Goal: Task Accomplishment & Management: Complete application form

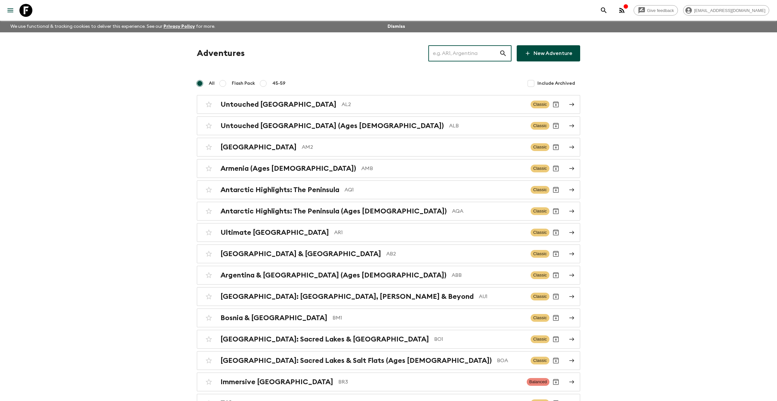
click at [452, 57] on input "text" at bounding box center [463, 53] width 71 height 18
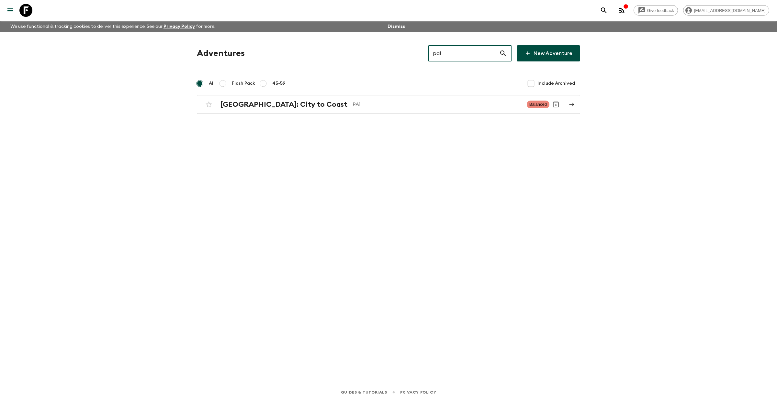
drag, startPoint x: 460, startPoint y: 53, endPoint x: 428, endPoint y: 54, distance: 31.4
click at [428, 54] on div "Adventures pa1 ​ New Adventure" at bounding box center [388, 53] width 383 height 16
type input "in3"
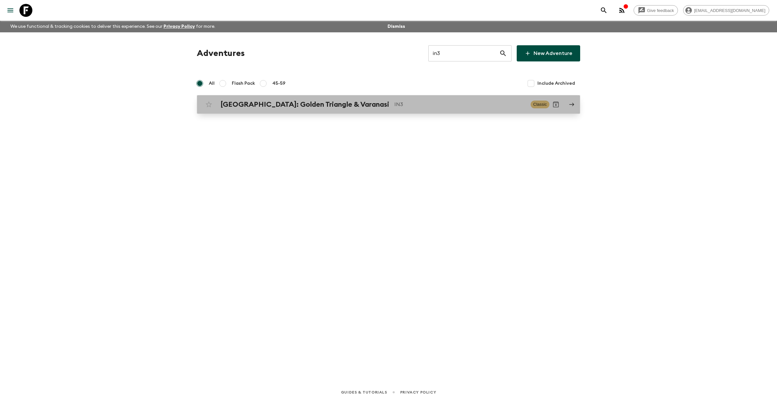
click at [360, 97] on link "[GEOGRAPHIC_DATA]: Golden Triangle & Varanasi IN3 Classic" at bounding box center [388, 104] width 383 height 19
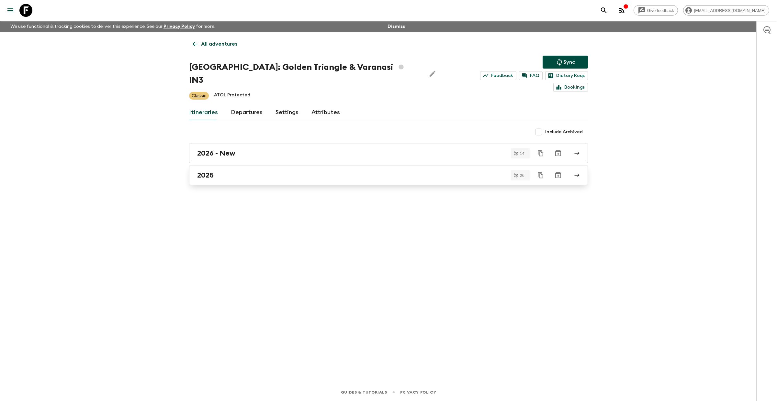
click at [251, 171] on div "2025" at bounding box center [382, 175] width 370 height 8
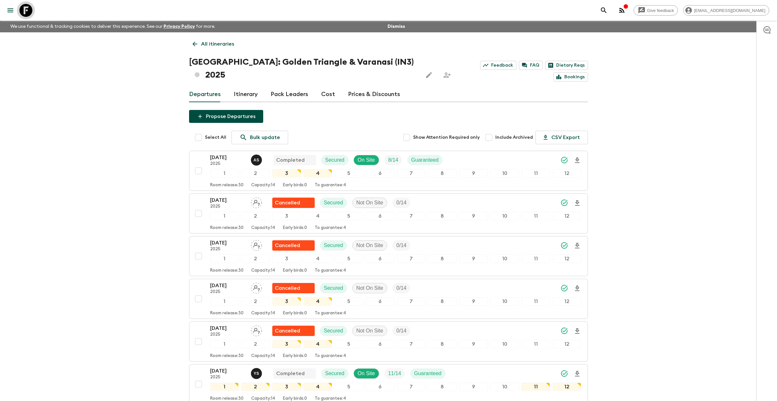
click at [26, 13] on icon at bounding box center [25, 10] width 13 height 13
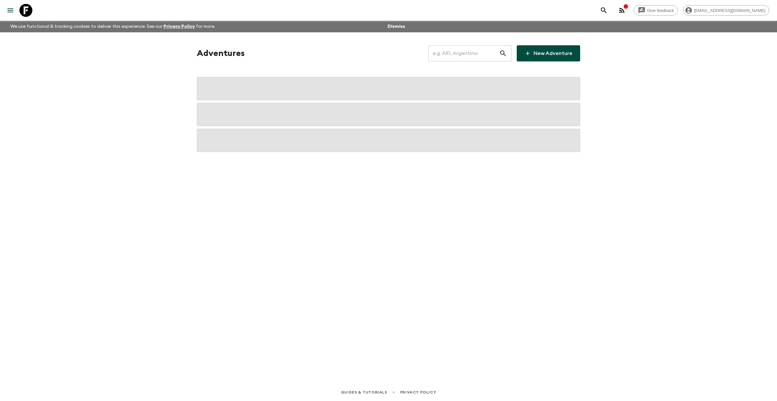
click at [473, 58] on input "text" at bounding box center [463, 53] width 71 height 18
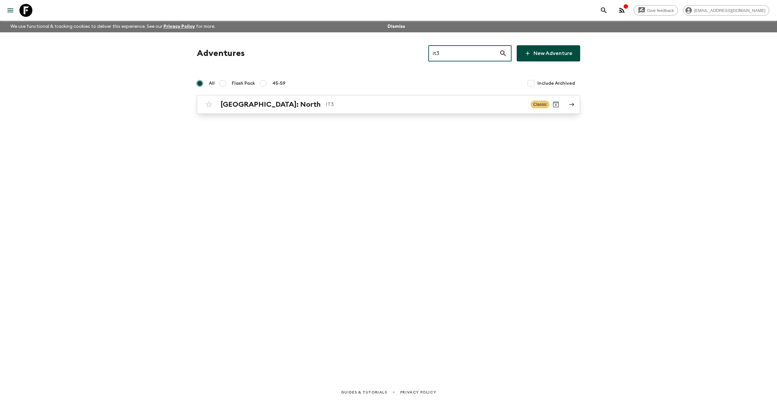
type input "it3"
click at [326, 107] on p "IT3" at bounding box center [426, 105] width 200 height 8
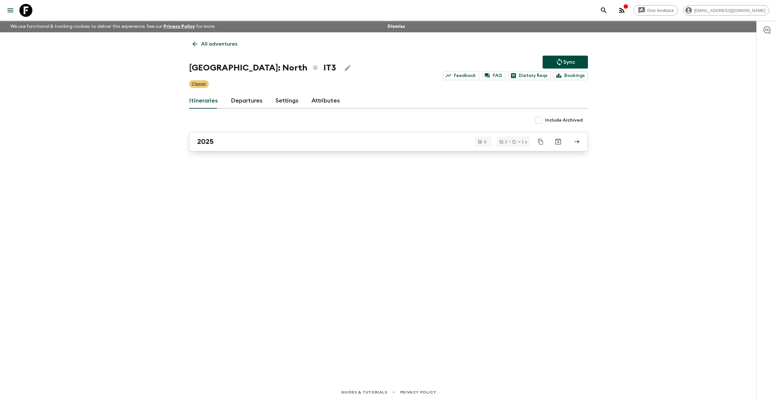
click at [259, 143] on div "2025" at bounding box center [382, 142] width 370 height 8
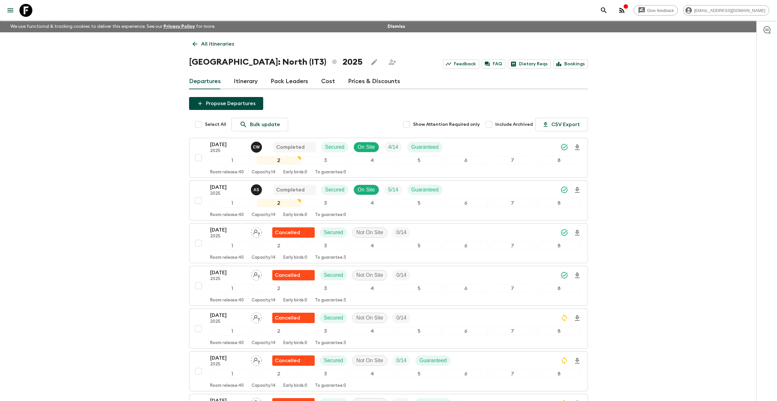
click at [287, 82] on link "Pack Leaders" at bounding box center [290, 82] width 38 height 16
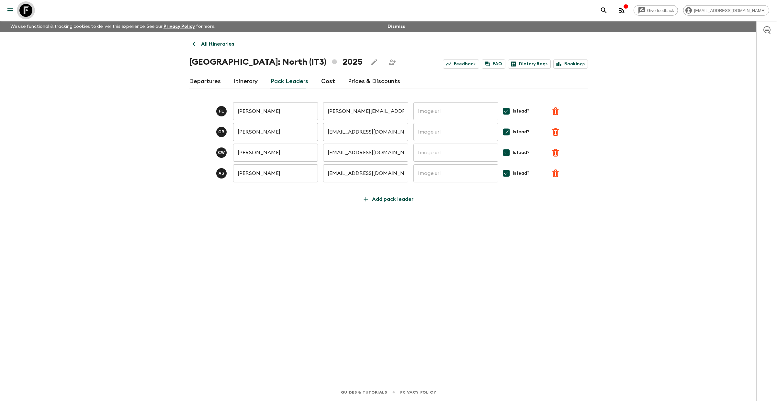
click at [24, 11] on icon at bounding box center [25, 10] width 13 height 13
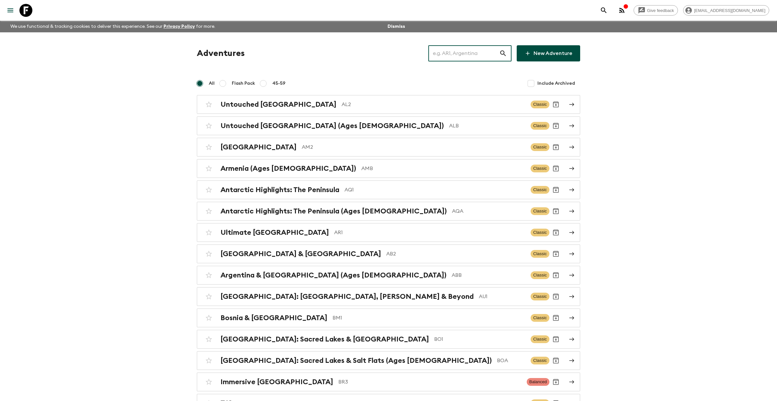
click at [453, 54] on input "text" at bounding box center [463, 53] width 71 height 18
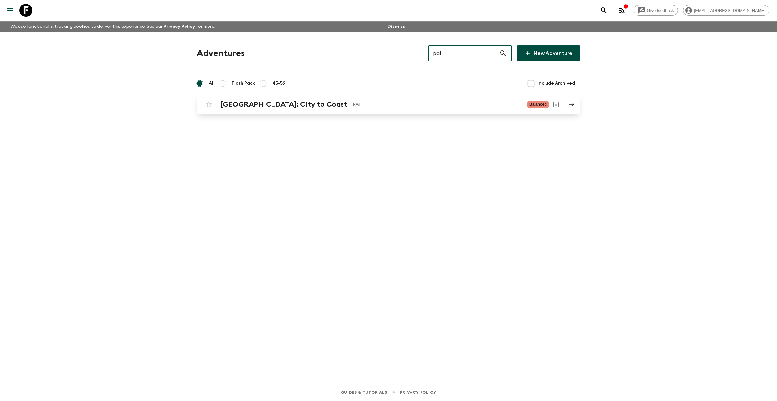
type input "pa1"
click at [288, 106] on h2 "[GEOGRAPHIC_DATA]: City to Coast" at bounding box center [283, 104] width 127 height 8
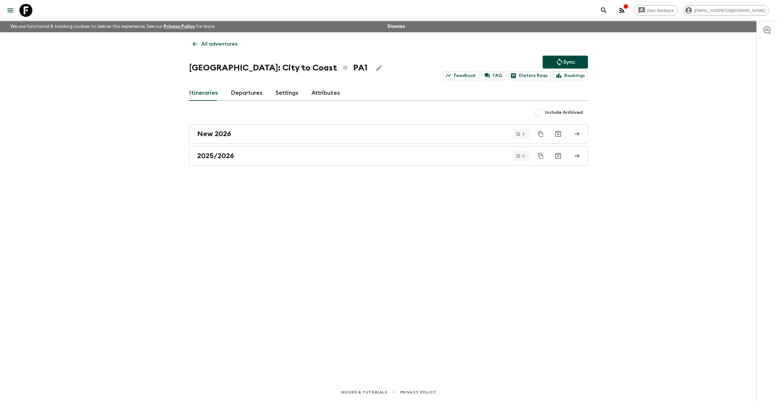
click at [197, 45] on icon at bounding box center [194, 43] width 7 height 7
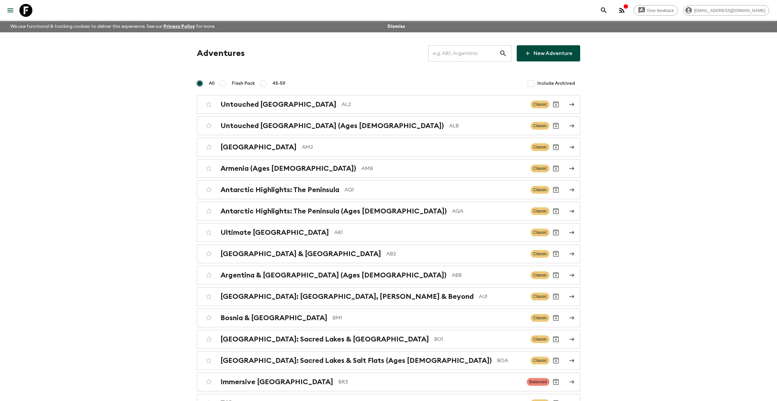
click at [459, 54] on input "text" at bounding box center [463, 53] width 71 height 18
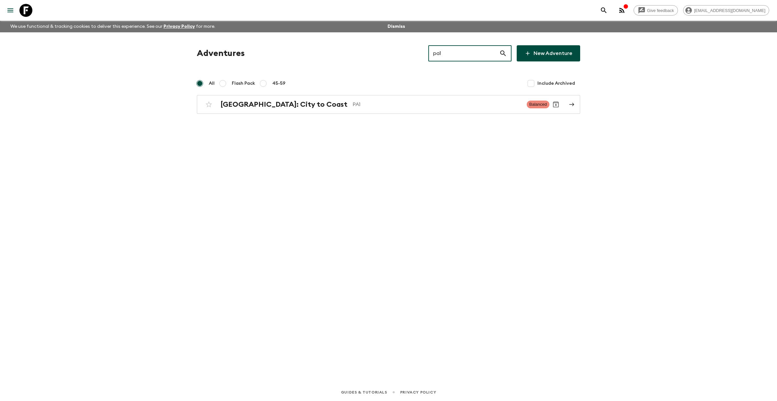
type input "pa1"
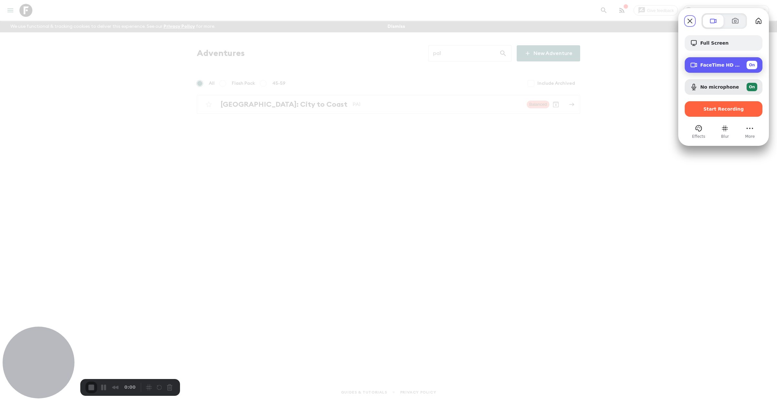
click at [712, 66] on span "FaceTime HD Camera (1C1C:B782)" at bounding box center [720, 64] width 41 height 5
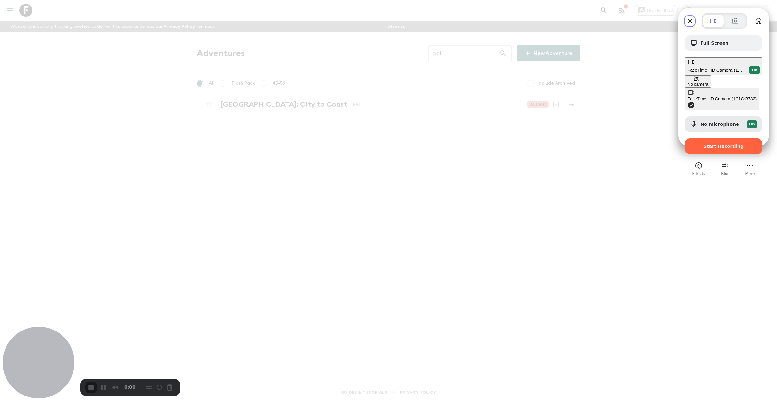
click at [685, 75] on button "No camera" at bounding box center [698, 81] width 26 height 12
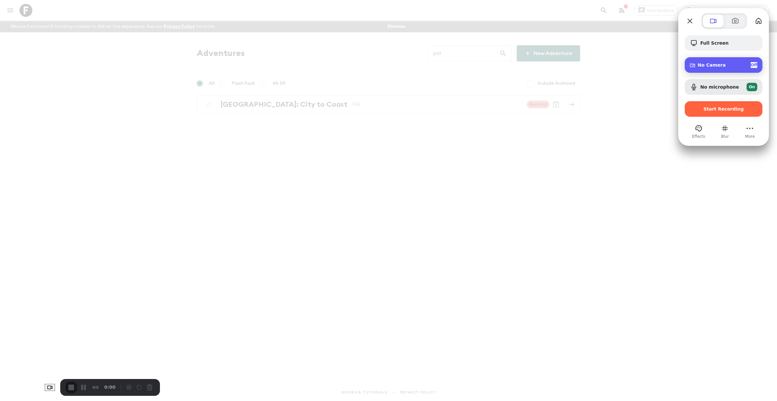
click at [731, 67] on div "No Camera Off" at bounding box center [728, 65] width 60 height 6
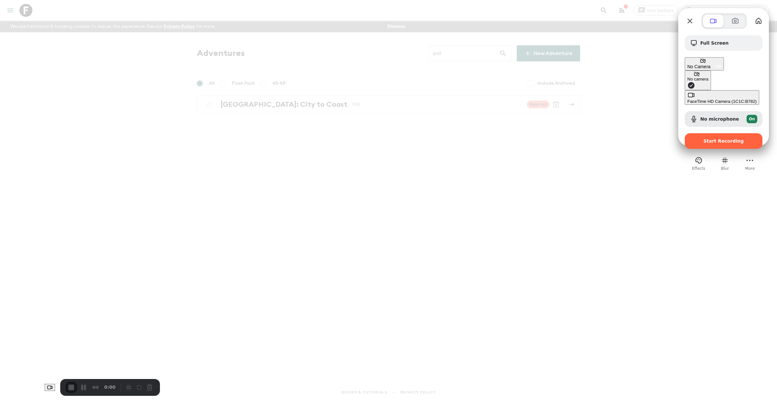
click at [687, 99] on div "FaceTime HD Camera (1C1C:B782)" at bounding box center [721, 101] width 69 height 5
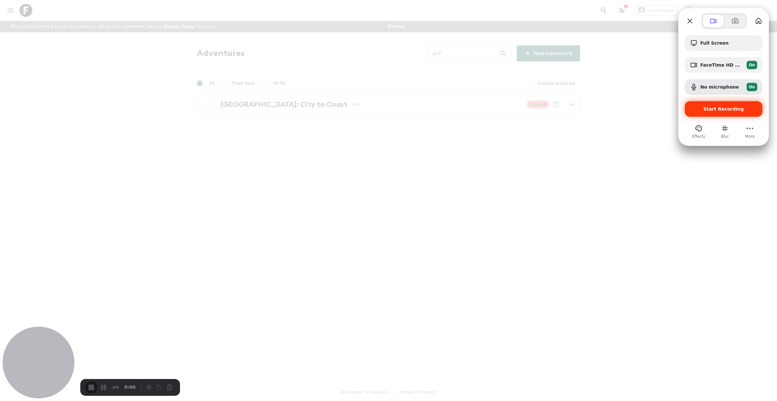
click at [715, 111] on span "Start Recording" at bounding box center [723, 108] width 40 height 5
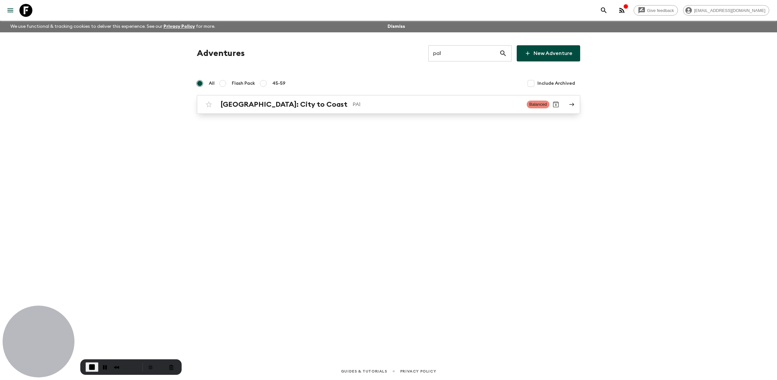
click at [352, 106] on p "PA1" at bounding box center [436, 105] width 169 height 8
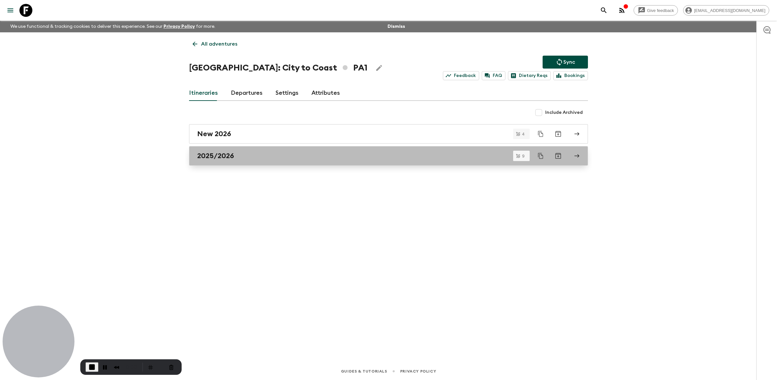
click at [259, 158] on div "2025/2026" at bounding box center [382, 156] width 370 height 8
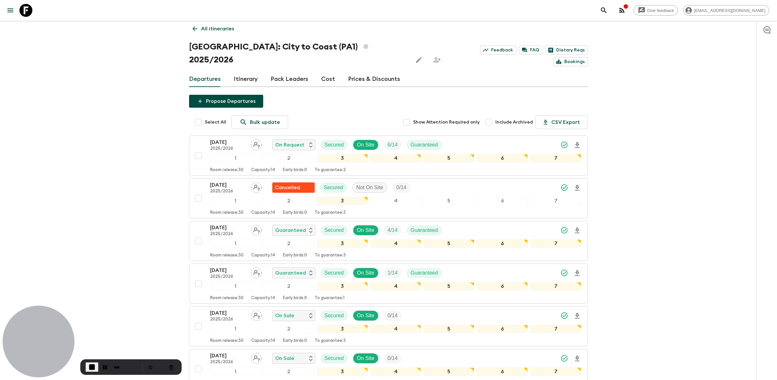
scroll to position [14, 0]
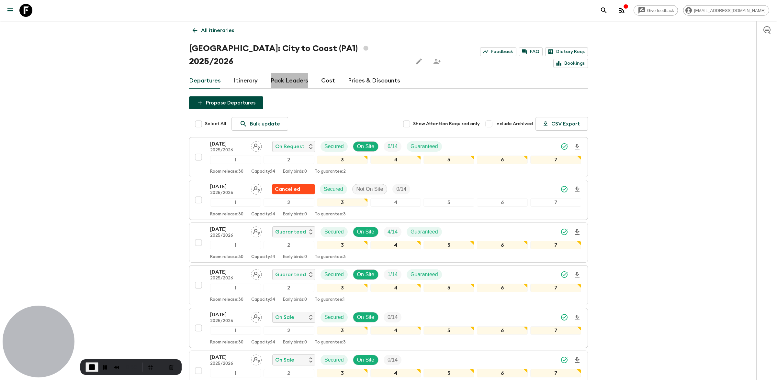
click at [291, 73] on link "Pack Leaders" at bounding box center [290, 81] width 38 height 16
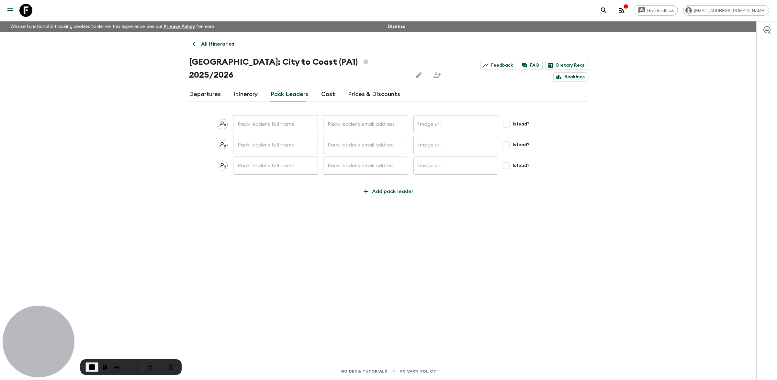
click at [255, 115] on input "text" at bounding box center [275, 124] width 85 height 18
type input "[PERSON_NAME]"
click at [344, 115] on input "text" at bounding box center [365, 124] width 85 height 18
click at [279, 115] on input "[PERSON_NAME]" at bounding box center [275, 124] width 85 height 18
click at [357, 115] on input "text" at bounding box center [365, 124] width 85 height 18
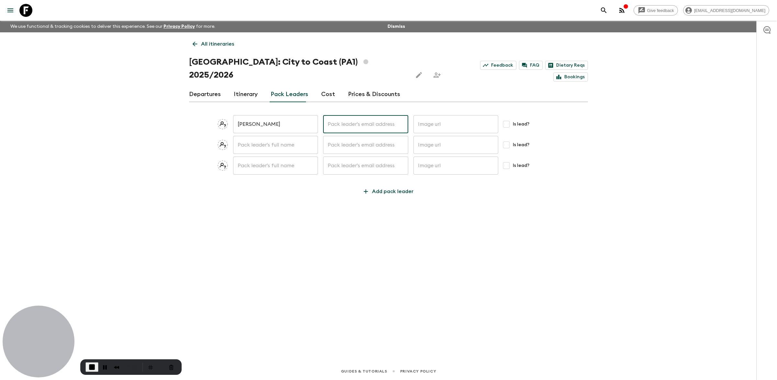
paste input "[EMAIL_ADDRESS][DOMAIN_NAME]"
type input "[EMAIL_ADDRESS][DOMAIN_NAME]"
click at [598, 153] on div "Give feedback [EMAIL_ADDRESS][DOMAIN_NAME] We use functional & tracking cookies…" at bounding box center [388, 190] width 777 height 380
click at [507, 118] on input "Is lead?" at bounding box center [506, 124] width 13 height 13
checkbox input "true"
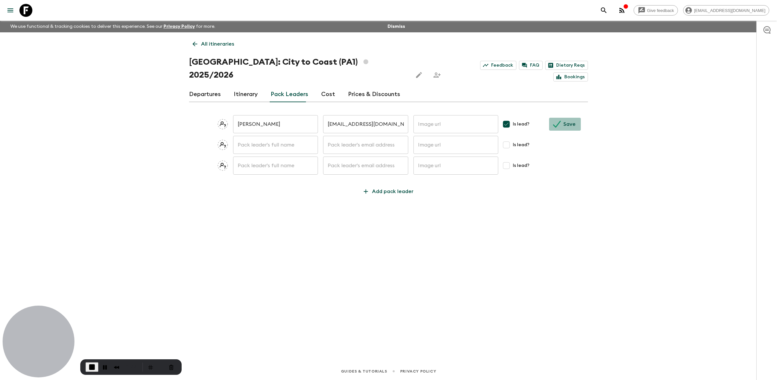
click at [565, 120] on p "Save" at bounding box center [569, 124] width 12 height 8
checkbox input "false"
click at [201, 87] on link "Departures" at bounding box center [205, 95] width 32 height 16
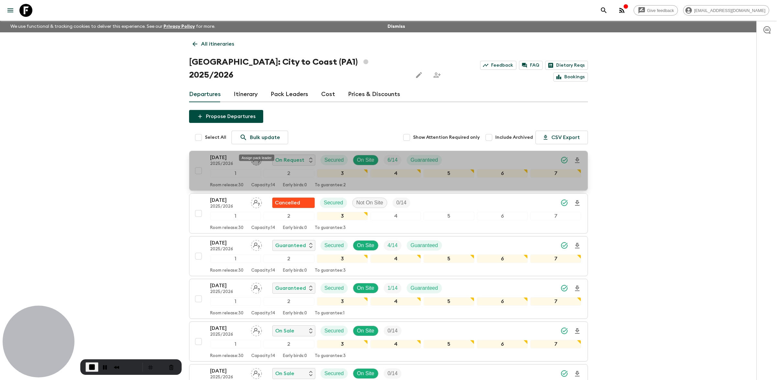
click at [257, 157] on icon "Assign pack leader" at bounding box center [256, 160] width 7 height 6
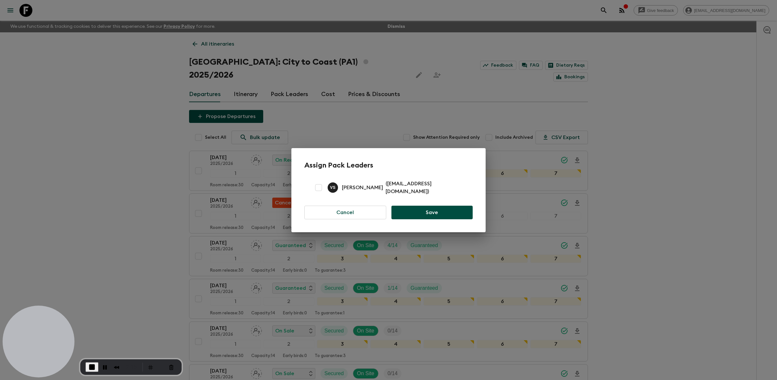
click at [318, 188] on input "checkbox" at bounding box center [318, 187] width 13 height 13
checkbox input "true"
click at [426, 211] on button "Save" at bounding box center [431, 213] width 81 height 14
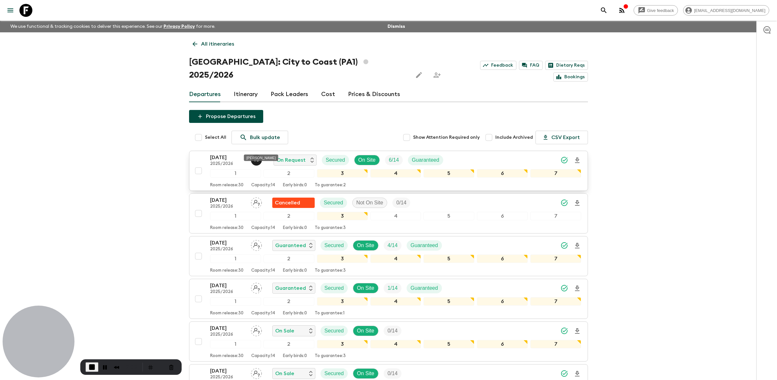
click at [257, 158] on p "V S" at bounding box center [256, 160] width 6 height 5
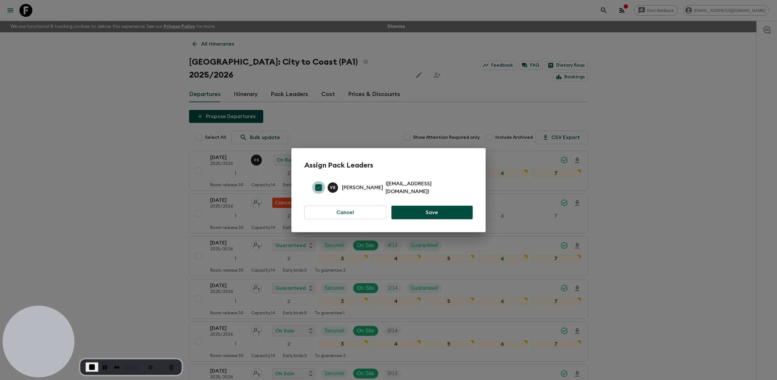
click at [319, 187] on input "checkbox" at bounding box center [318, 187] width 13 height 13
checkbox input "false"
click at [429, 210] on button "Save" at bounding box center [431, 213] width 81 height 14
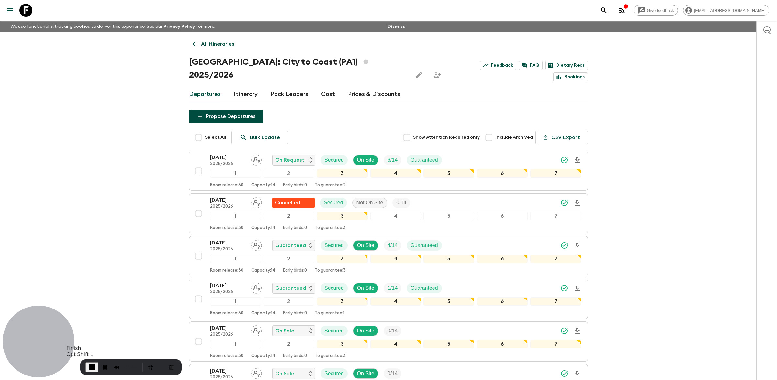
click at [92, 366] on span "End Recording" at bounding box center [92, 368] width 8 height 8
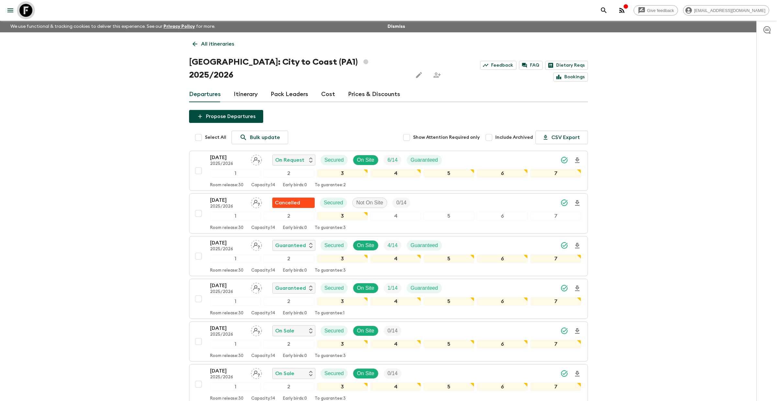
click at [24, 12] on icon at bounding box center [25, 10] width 13 height 13
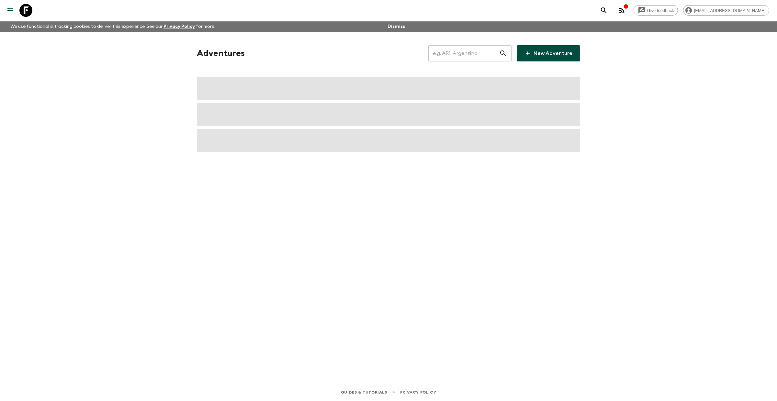
click at [451, 56] on input "text" at bounding box center [463, 53] width 71 height 18
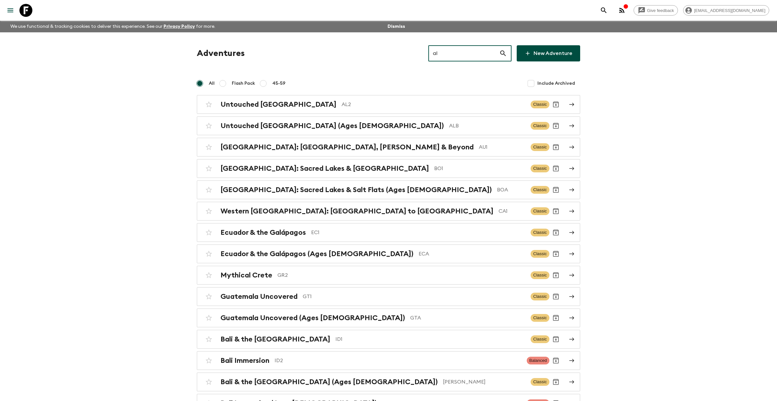
type input "al2"
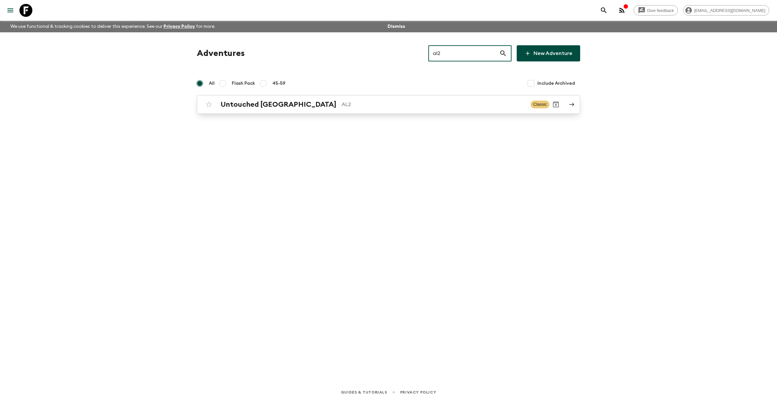
click at [268, 110] on div "Untouched Albania AL2 Classic" at bounding box center [375, 104] width 347 height 13
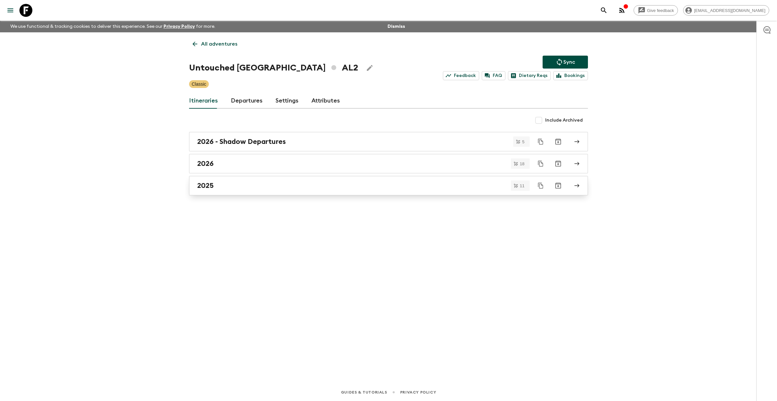
click at [229, 183] on div "2025" at bounding box center [382, 186] width 370 height 8
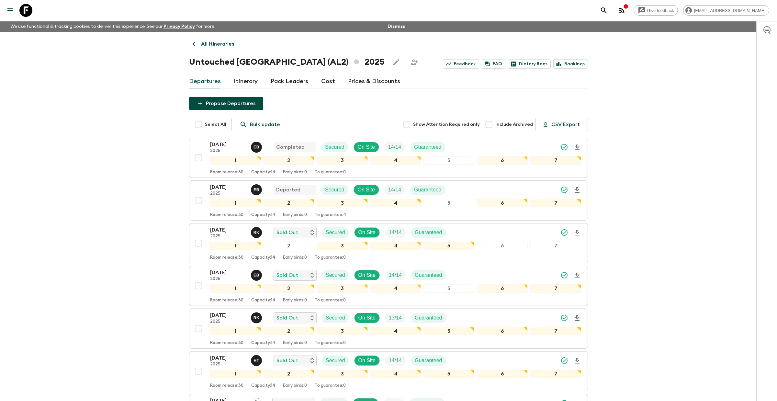
scroll to position [3, 0]
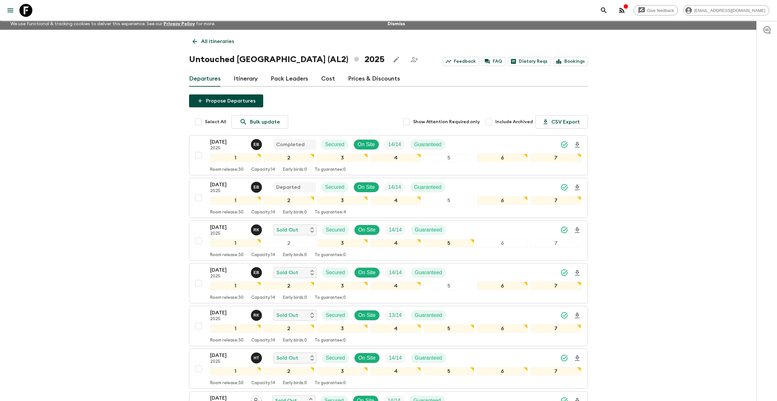
click at [28, 12] on icon at bounding box center [25, 10] width 13 height 13
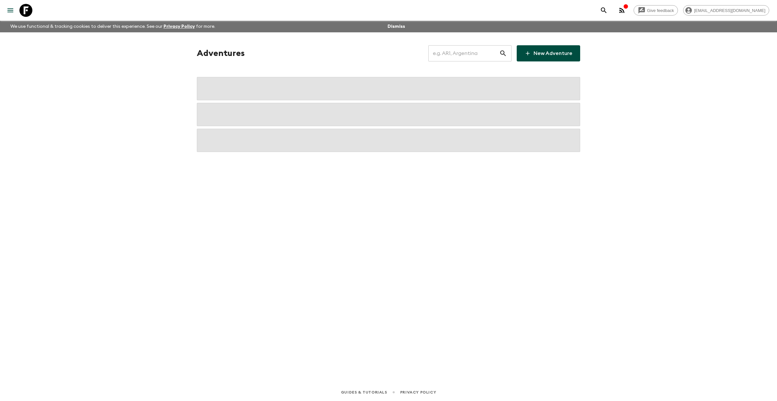
click at [494, 56] on input "text" at bounding box center [463, 53] width 71 height 18
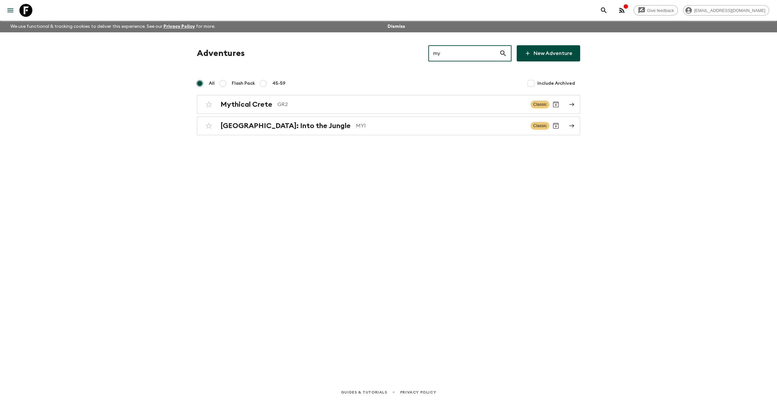
type input "my1"
click at [319, 110] on div "[GEOGRAPHIC_DATA]: Into the Jungle MY1 Classic" at bounding box center [375, 104] width 347 height 13
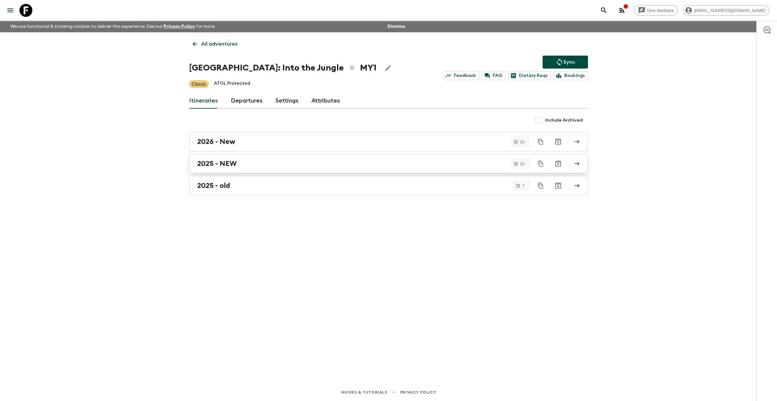
click at [240, 166] on div "2025 - NEW" at bounding box center [382, 164] width 370 height 8
